Goal: Check status: Check status

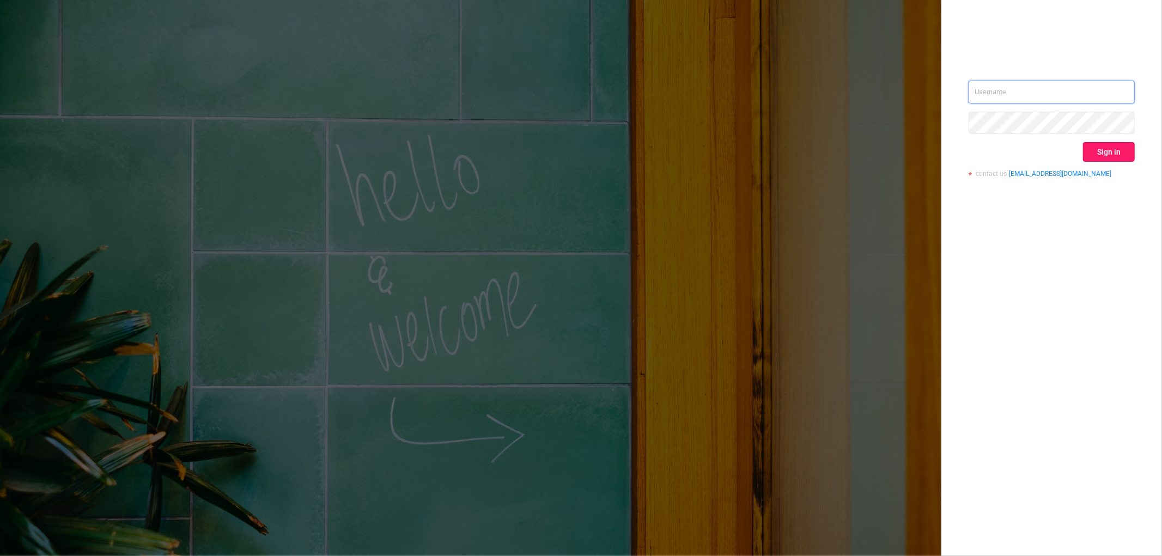
type input "[EMAIL_ADDRESS][DOMAIN_NAME]"
click at [1110, 150] on button "Sign in" at bounding box center [1109, 152] width 52 height 20
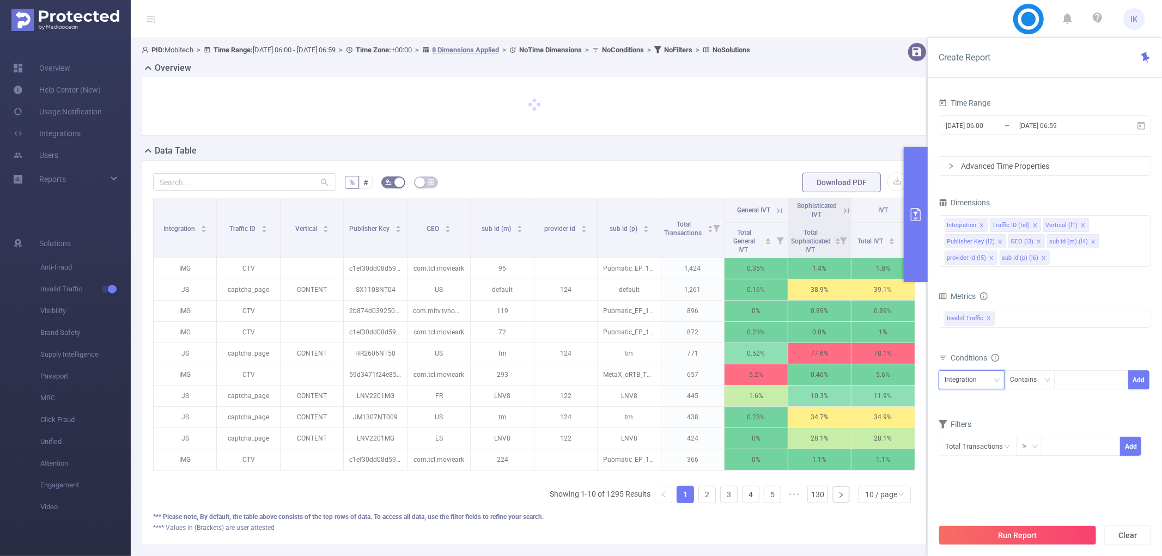
click at [983, 380] on div "Integration" at bounding box center [965, 380] width 40 height 18
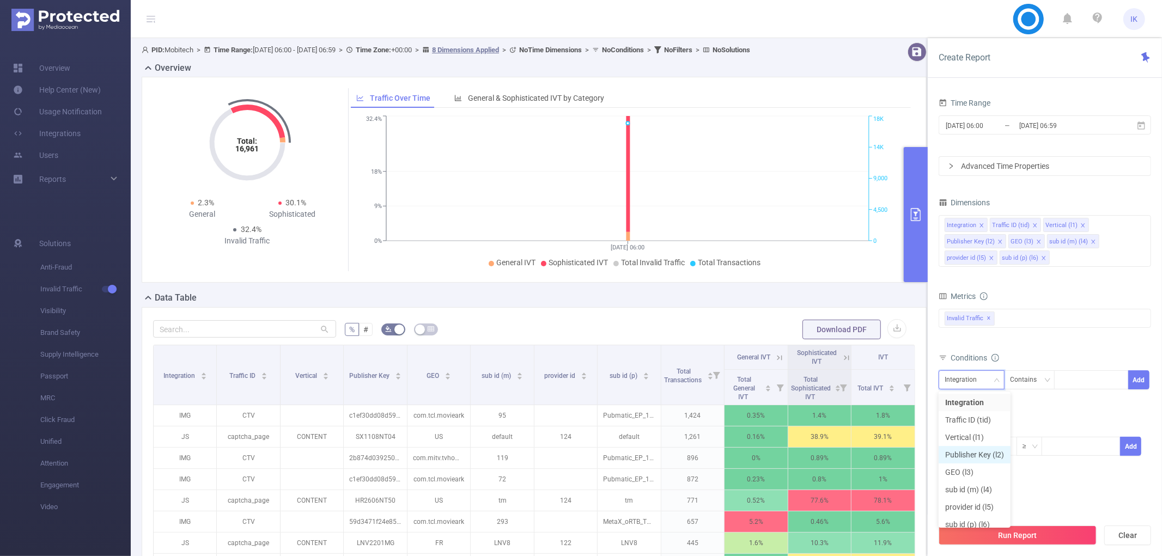
click at [984, 459] on li "Publisher Key (l2)" at bounding box center [975, 454] width 72 height 17
click at [1033, 376] on div "Contains" at bounding box center [1027, 380] width 34 height 18
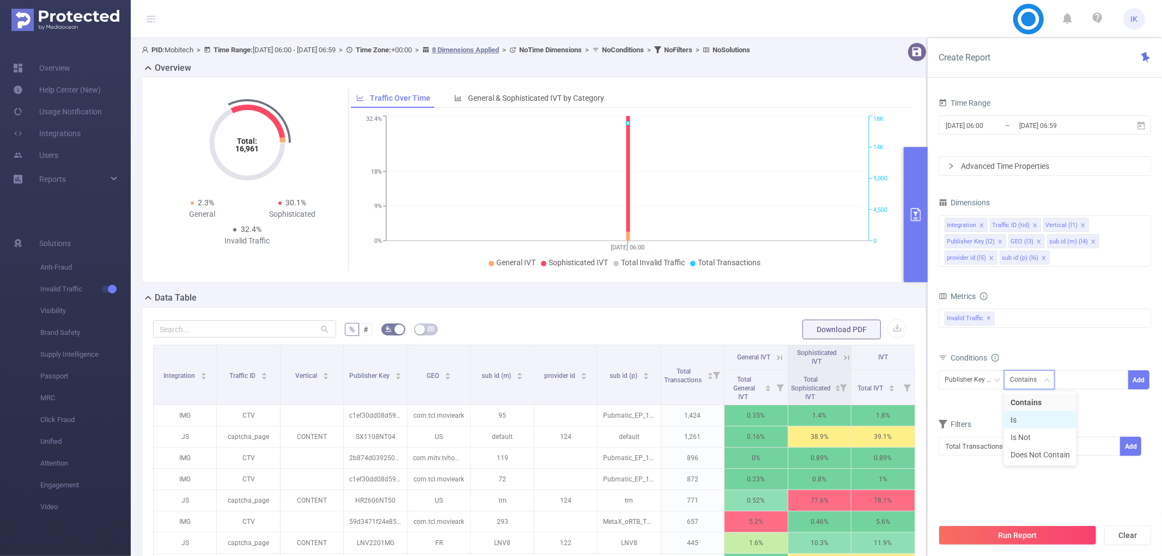
click at [1030, 421] on li "Is" at bounding box center [1040, 419] width 72 height 17
click at [1061, 384] on input at bounding box center [1063, 380] width 5 height 14
paste input "ICN050325H5"
type input "ICN050325H5"
click at [1077, 402] on li "ICN050325H5" at bounding box center [1092, 402] width 74 height 17
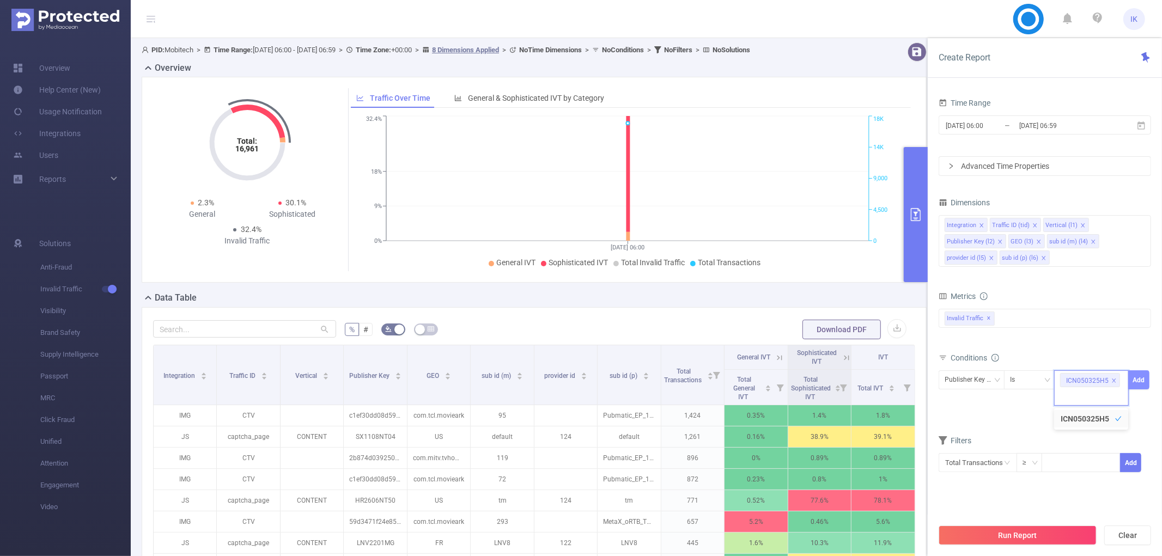
click at [1140, 379] on button "Add" at bounding box center [1139, 380] width 21 height 19
click at [1030, 323] on div "Invalid Traffic ✕" at bounding box center [1045, 318] width 213 height 19
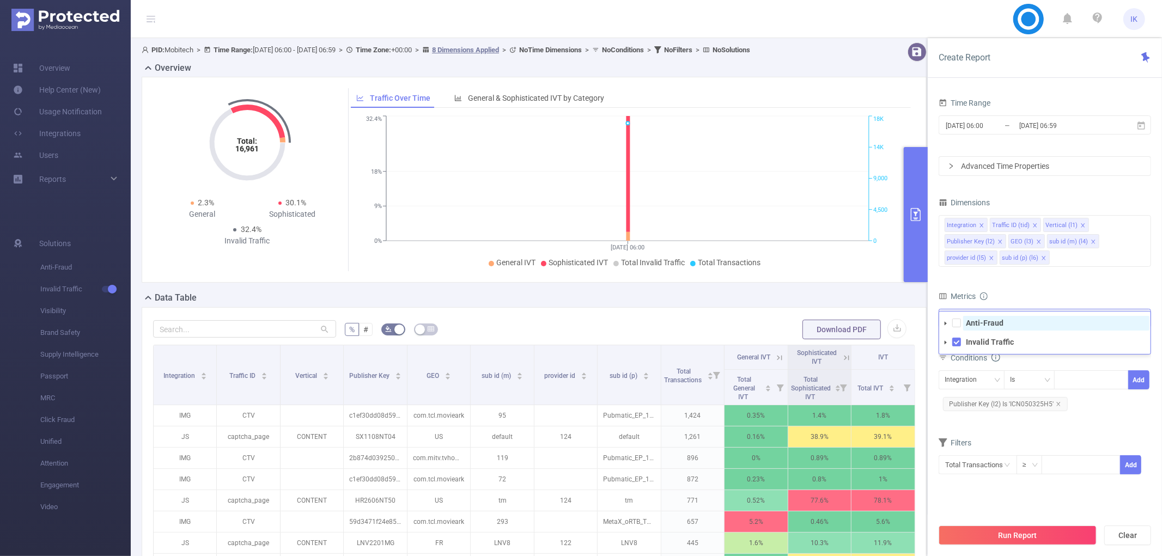
click at [982, 320] on strong "Anti-Fraud" at bounding box center [985, 323] width 38 height 9
click at [1006, 426] on form "Dimensions Integration Traffic ID (tid) Vertical (l1) Publisher Key (l2) GEO (l…" at bounding box center [1045, 342] width 213 height 294
click at [984, 132] on input "[DATE] 06:00" at bounding box center [989, 125] width 88 height 15
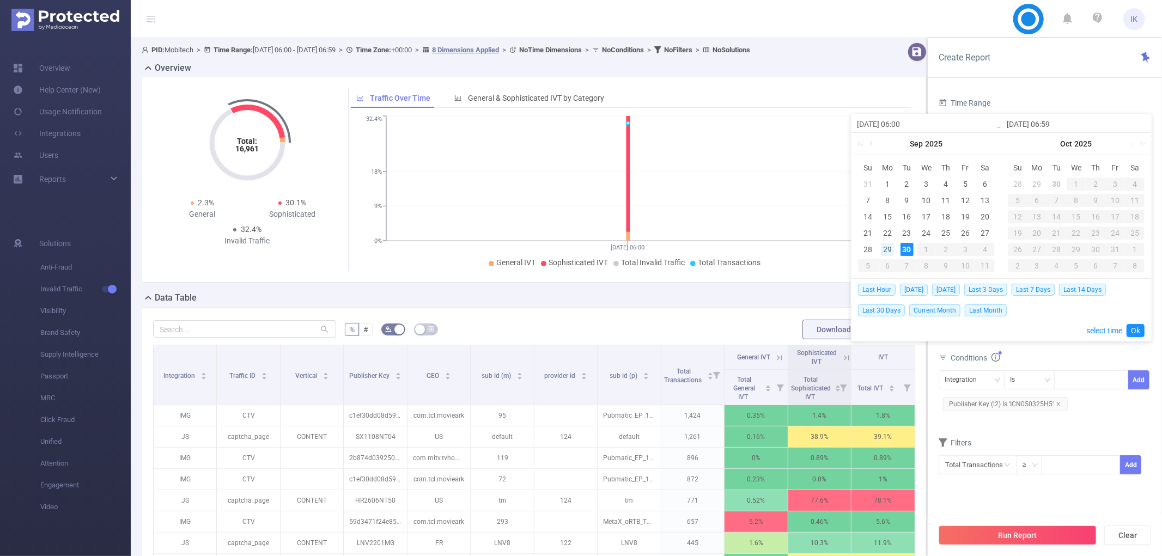
click at [883, 246] on div "29" at bounding box center [887, 249] width 13 height 13
click at [913, 248] on div "30" at bounding box center [907, 249] width 13 height 13
type input "[DATE] 06:00"
click at [869, 248] on div "28" at bounding box center [868, 249] width 13 height 13
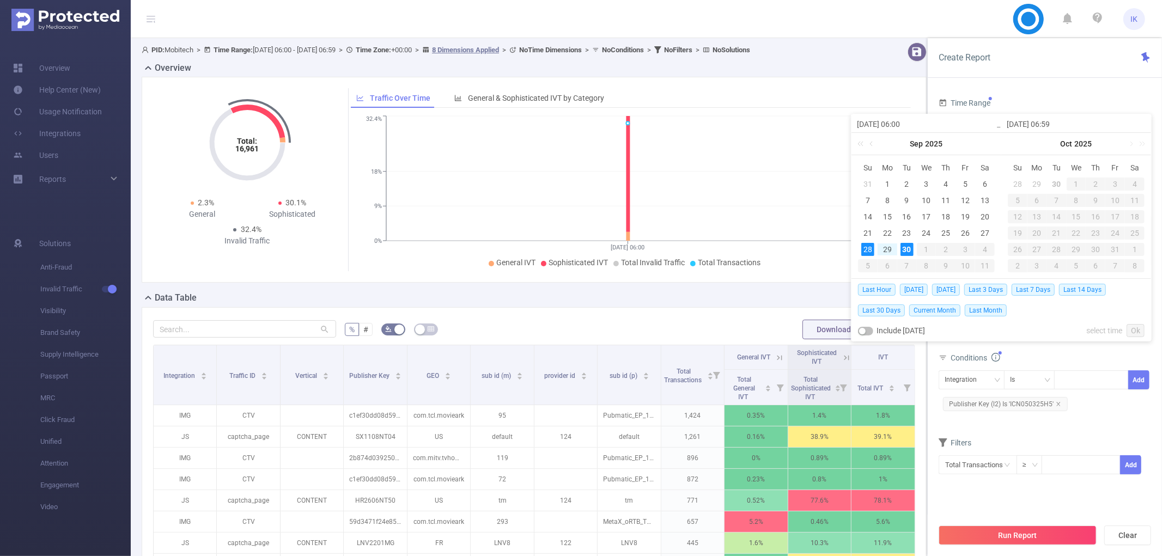
click at [913, 251] on div "30" at bounding box center [907, 249] width 13 height 13
type input "[DATE] 06:00"
click at [884, 254] on div "29" at bounding box center [887, 249] width 13 height 13
click at [906, 251] on div "30" at bounding box center [907, 249] width 13 height 13
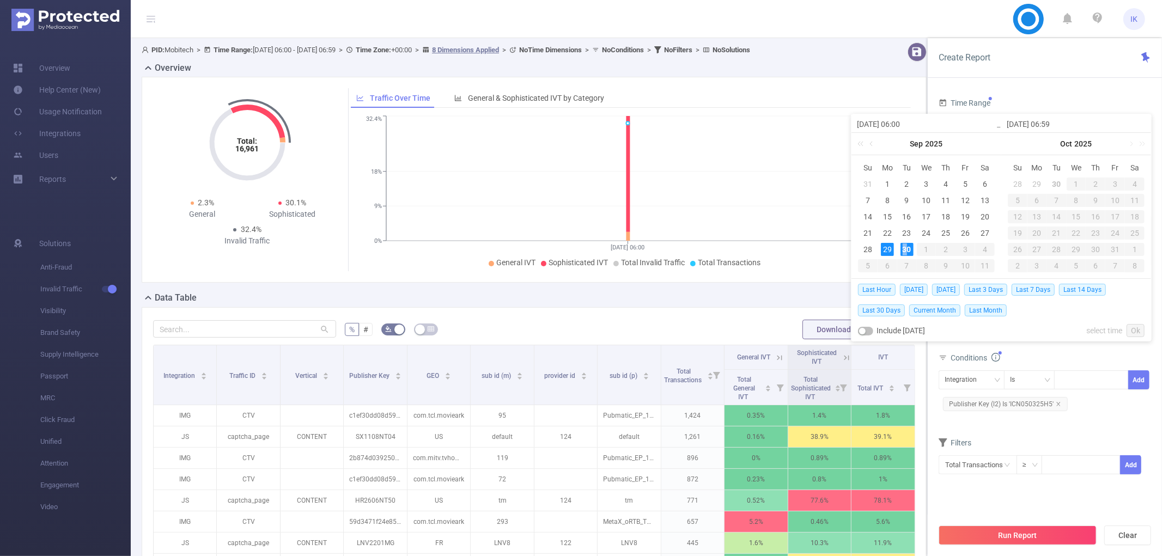
type input "[DATE] 06:00"
click at [1131, 329] on link "Ok" at bounding box center [1136, 330] width 18 height 13
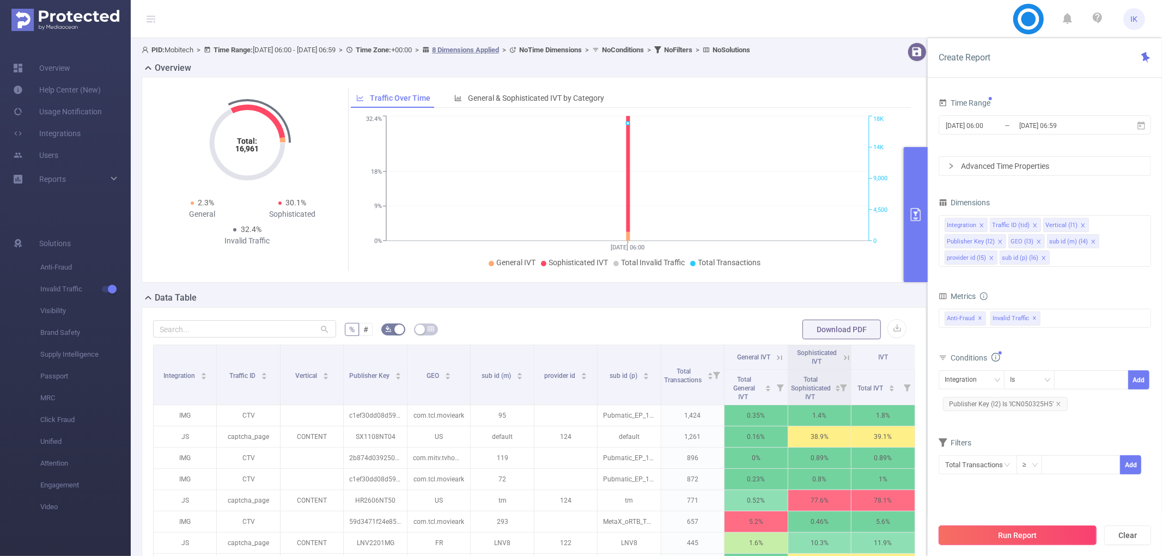
click at [1040, 528] on button "Run Report" at bounding box center [1018, 536] width 158 height 20
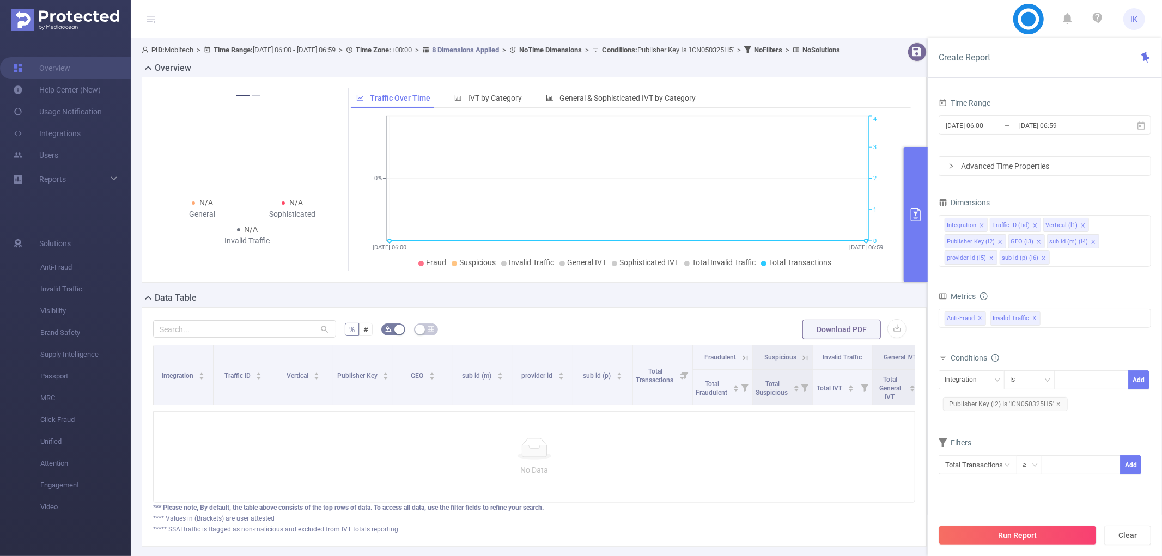
click at [909, 238] on button "primary" at bounding box center [916, 214] width 24 height 135
click at [920, 251] on button "primary" at bounding box center [916, 214] width 24 height 135
click at [923, 236] on button "primary" at bounding box center [916, 214] width 24 height 135
click at [920, 201] on button "primary" at bounding box center [916, 214] width 24 height 135
click at [919, 201] on button "primary" at bounding box center [916, 214] width 24 height 135
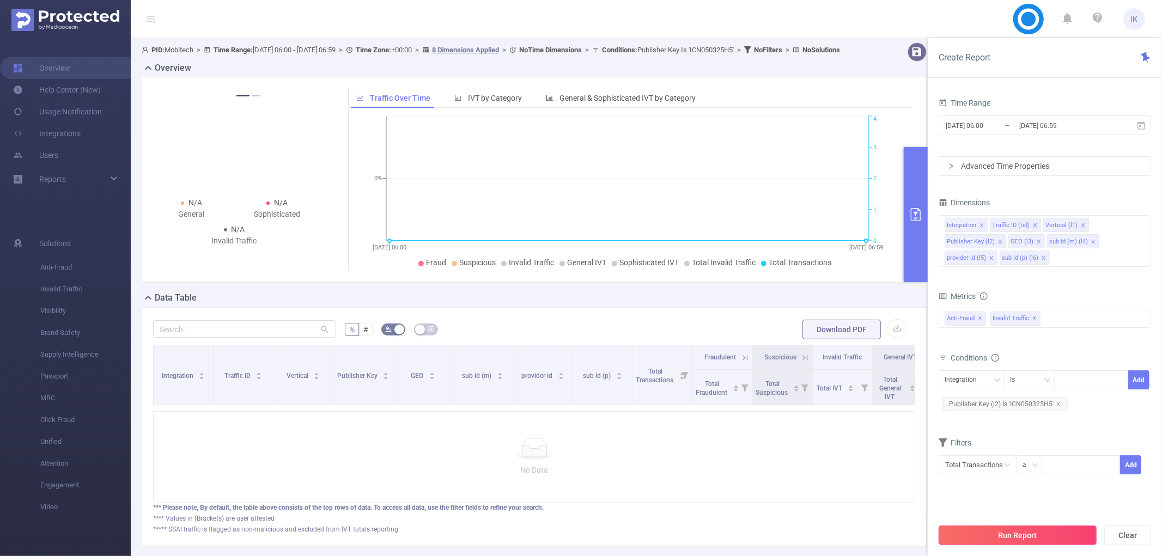
click at [1006, 535] on button "Run Report" at bounding box center [1018, 536] width 158 height 20
click at [912, 222] on button "primary" at bounding box center [916, 214] width 24 height 135
click at [862, 500] on div "No Data" at bounding box center [534, 457] width 762 height 92
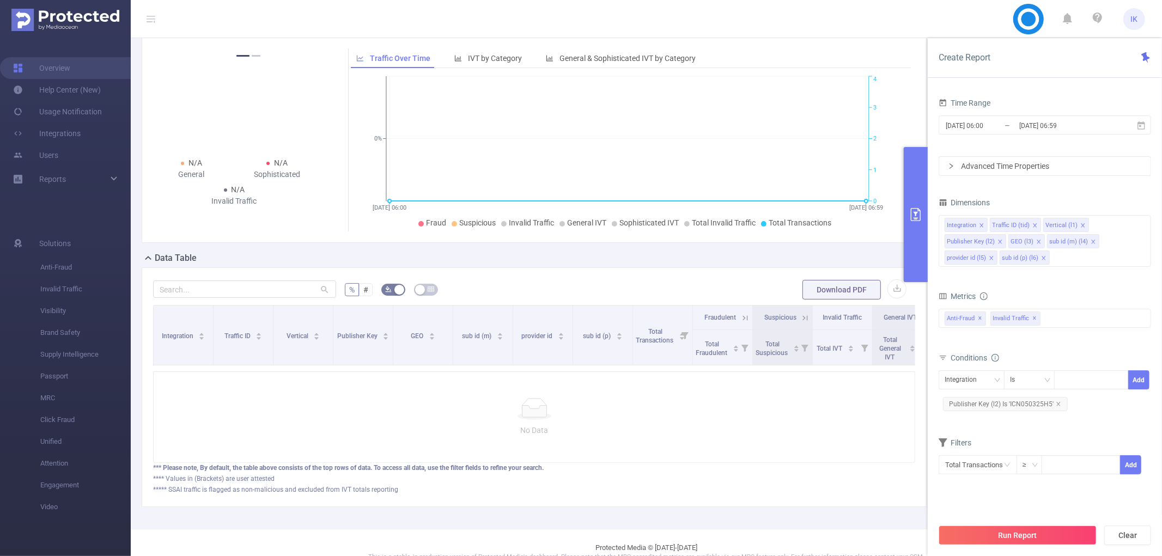
scroll to position [79, 0]
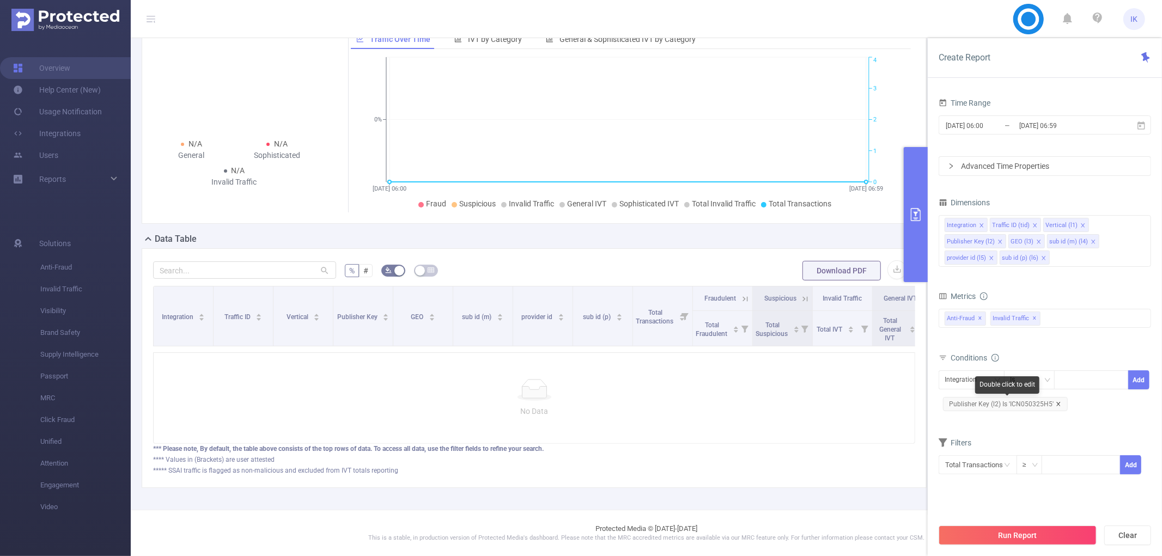
click at [1058, 402] on icon "icon: close" at bounding box center [1059, 404] width 4 height 4
click at [950, 379] on div "Integration" at bounding box center [965, 380] width 40 height 18
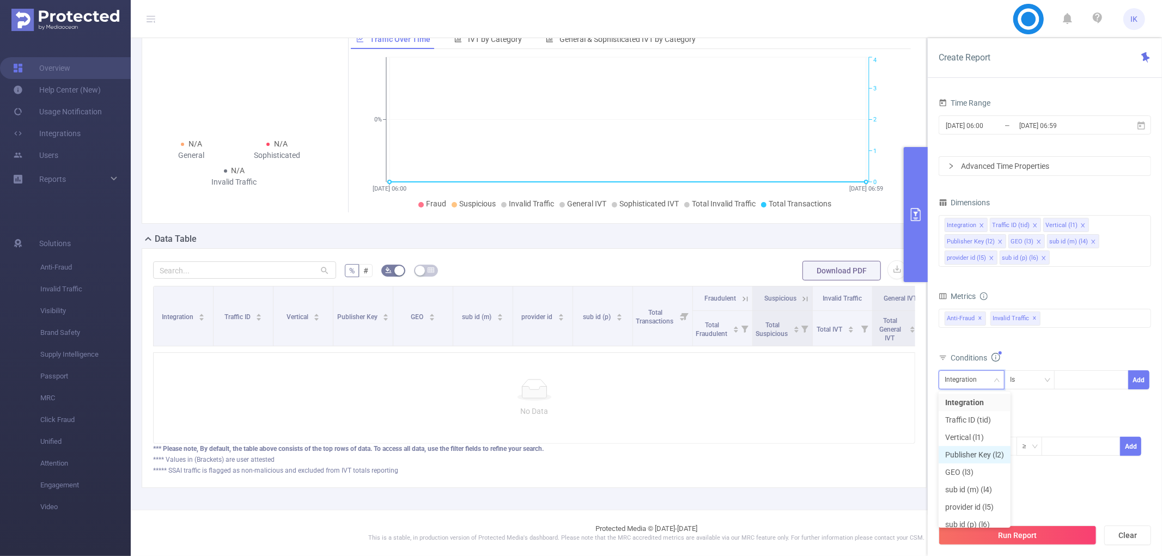
click at [979, 453] on li "Publisher Key (l2)" at bounding box center [975, 454] width 72 height 17
click at [1067, 380] on div at bounding box center [1092, 380] width 63 height 18
paste input "ICN050325H5"
type input "ICN050325H5"
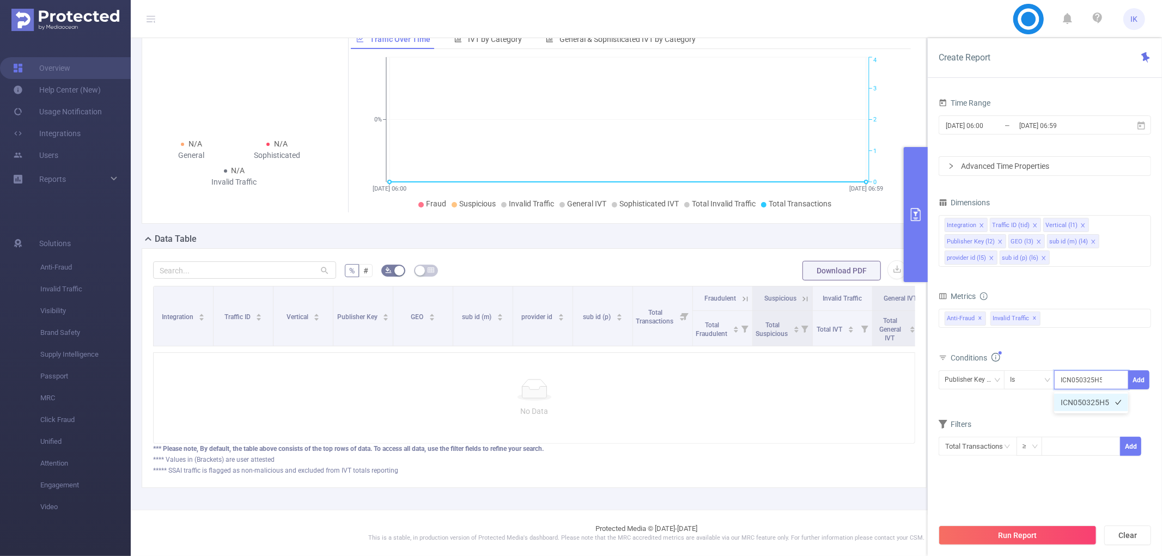
click at [1068, 401] on li "ICN050325H5" at bounding box center [1092, 402] width 74 height 17
click at [1142, 378] on button "Add" at bounding box center [1139, 380] width 21 height 19
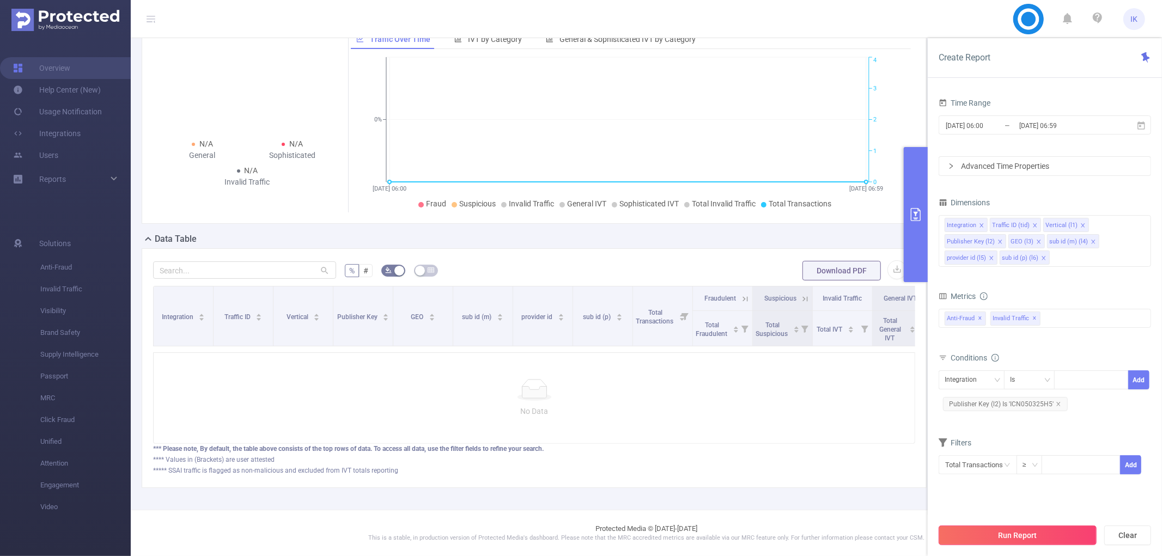
click at [1042, 532] on button "Run Report" at bounding box center [1018, 536] width 158 height 20
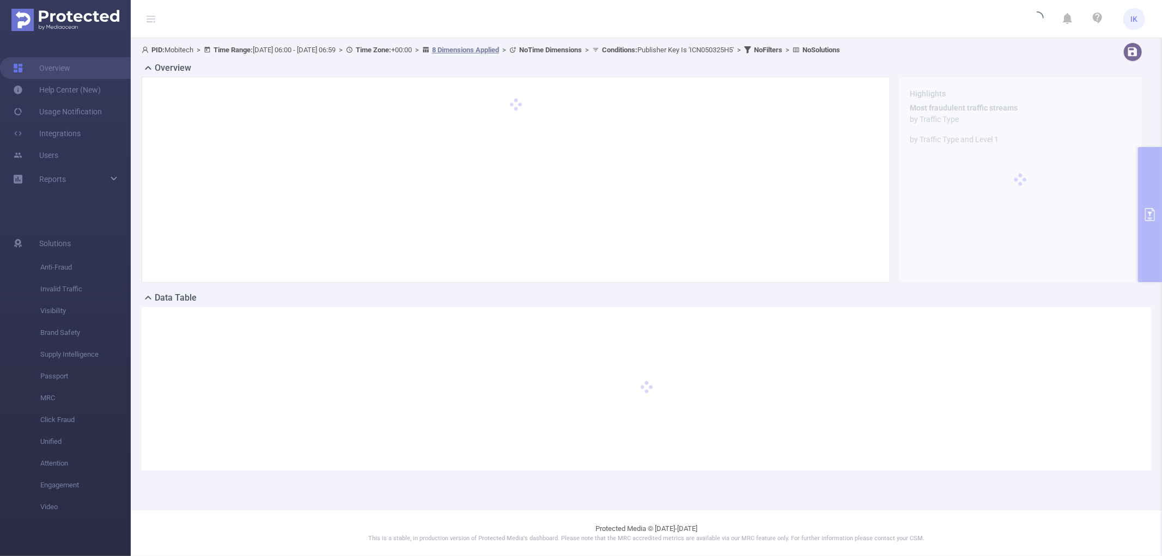
scroll to position [0, 0]
